Goal: Information Seeking & Learning: Find specific fact

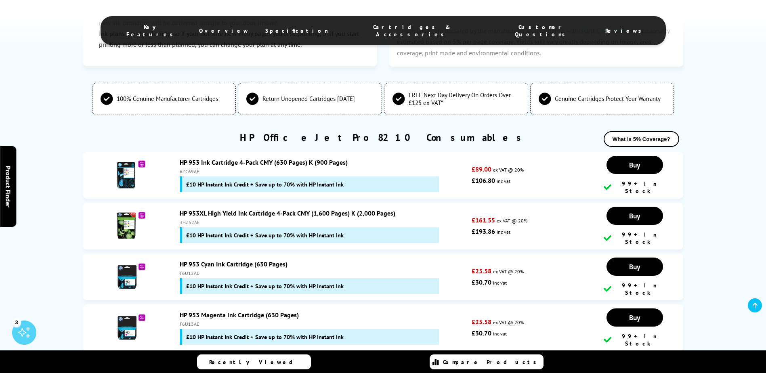
scroll to position [1533, 0]
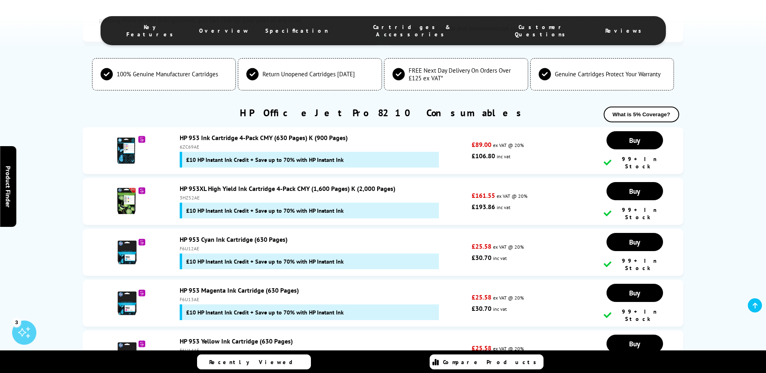
click at [190, 144] on div "6ZC69AE" at bounding box center [324, 147] width 288 height 6
copy div "6ZC69AE"
